Goal: Information Seeking & Learning: Learn about a topic

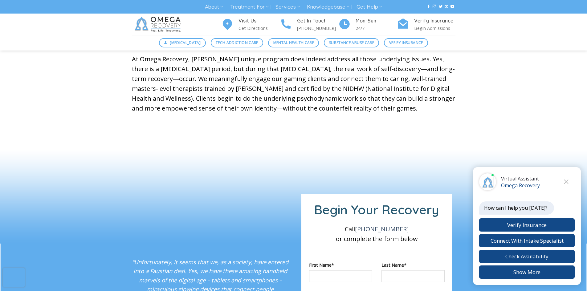
scroll to position [370, 0]
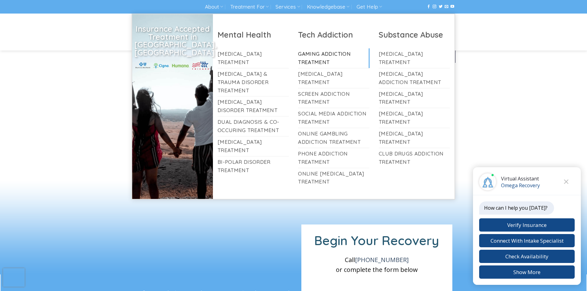
click at [318, 56] on link "Gaming Addiction Treatment" at bounding box center [333, 58] width 71 height 20
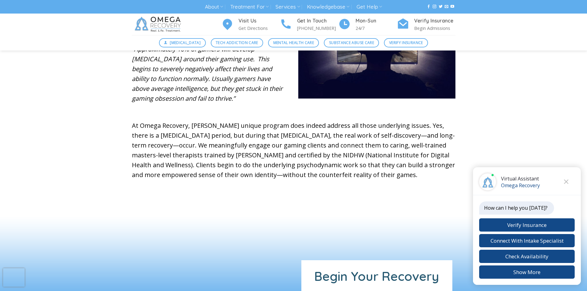
scroll to position [308, 0]
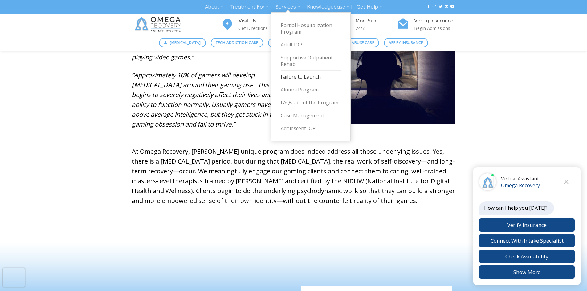
click at [300, 76] on link "Failure to Launch" at bounding box center [311, 77] width 60 height 13
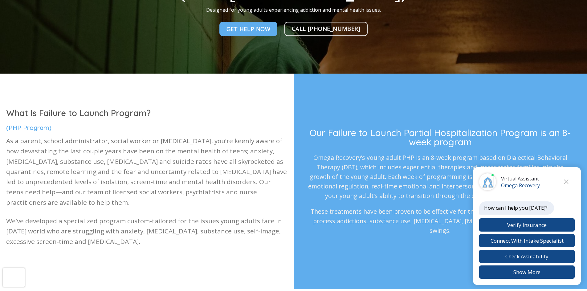
scroll to position [154, 0]
